Goal: Navigation & Orientation: Find specific page/section

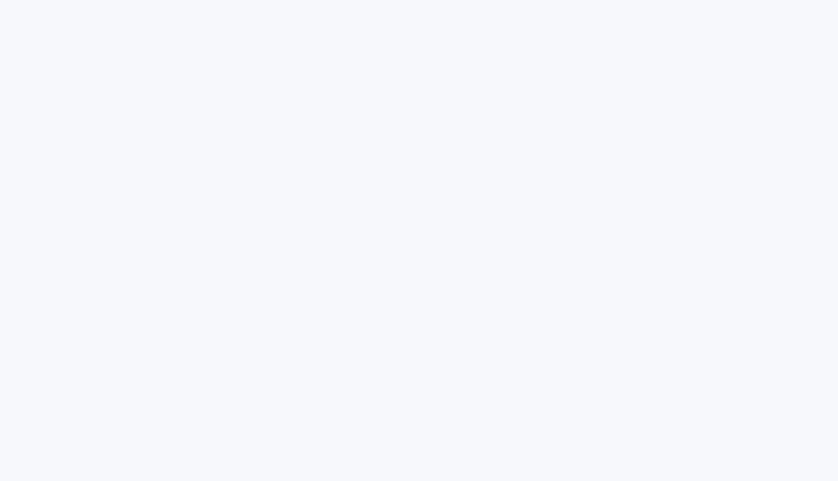
click at [199, 38] on div at bounding box center [419, 240] width 838 height 481
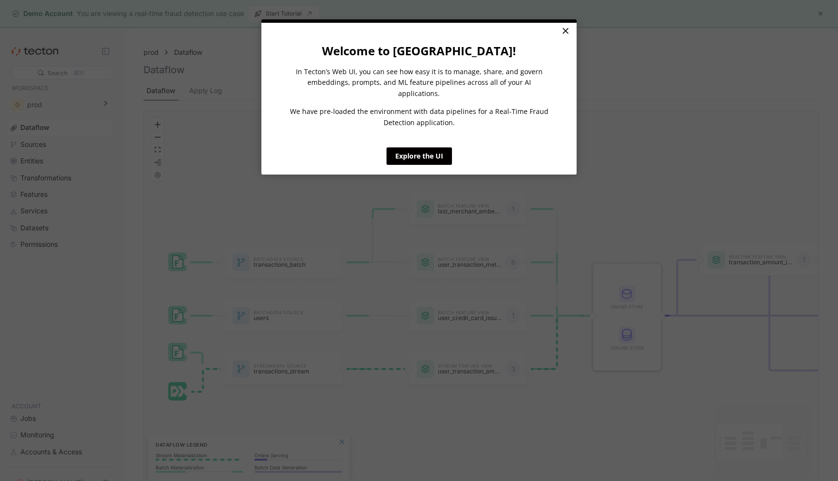
click at [563, 31] on link "×" at bounding box center [564, 31] width 17 height 17
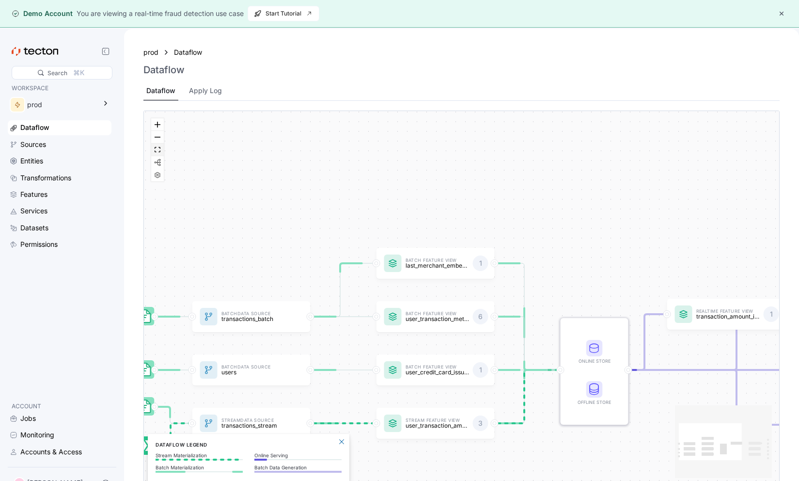
click at [162, 152] on button "fit view" at bounding box center [157, 149] width 13 height 13
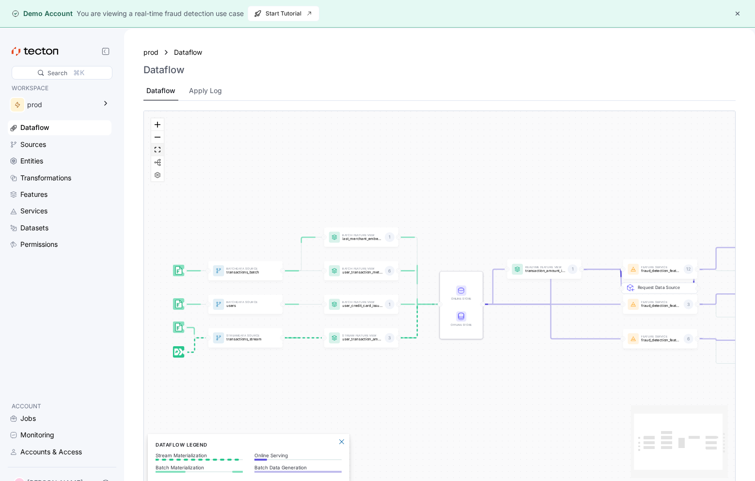
click at [157, 150] on icon "fit view" at bounding box center [158, 149] width 6 height 5
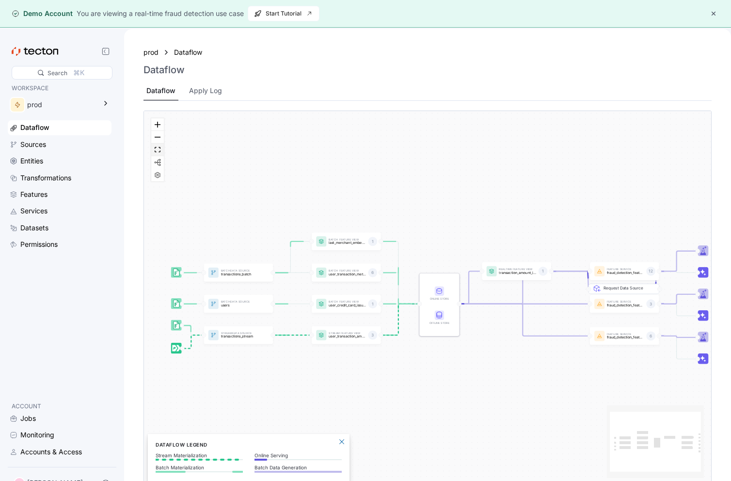
click at [158, 154] on button "fit view" at bounding box center [157, 149] width 13 height 13
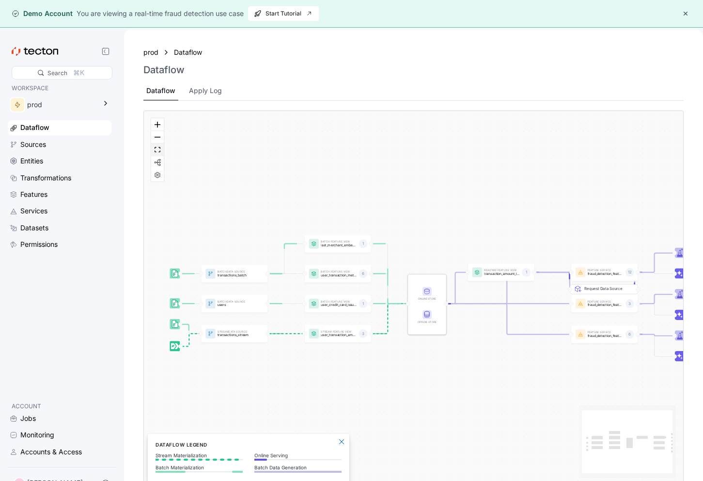
click at [158, 152] on icon "fit view" at bounding box center [158, 149] width 6 height 5
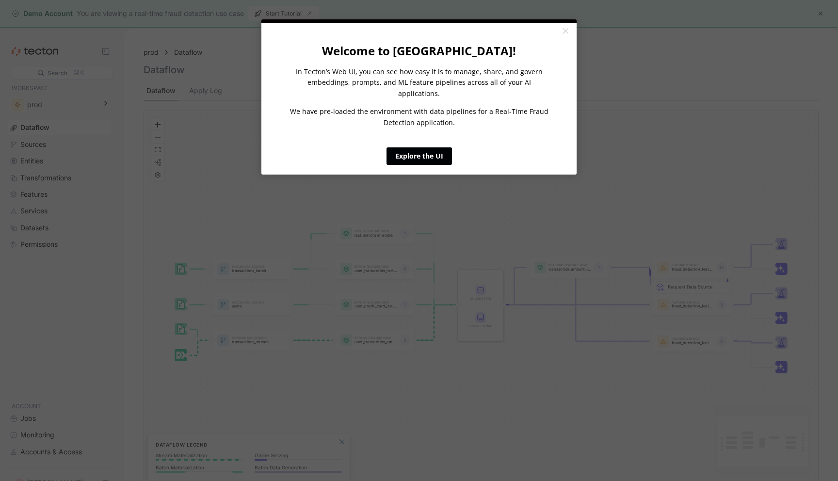
click at [403, 153] on link "Explore the UI" at bounding box center [418, 155] width 65 height 17
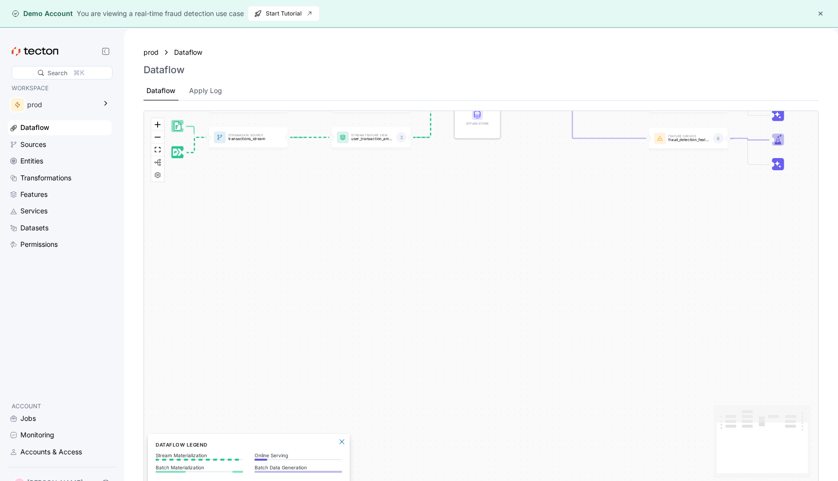
click at [822, 12] on button "button" at bounding box center [820, 14] width 12 height 12
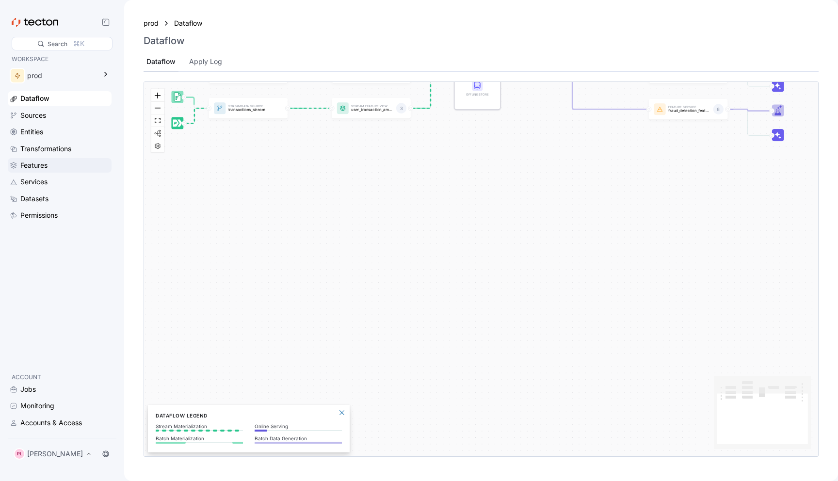
click at [48, 168] on div "Features" at bounding box center [64, 165] width 89 height 11
